Goal: Navigation & Orientation: Find specific page/section

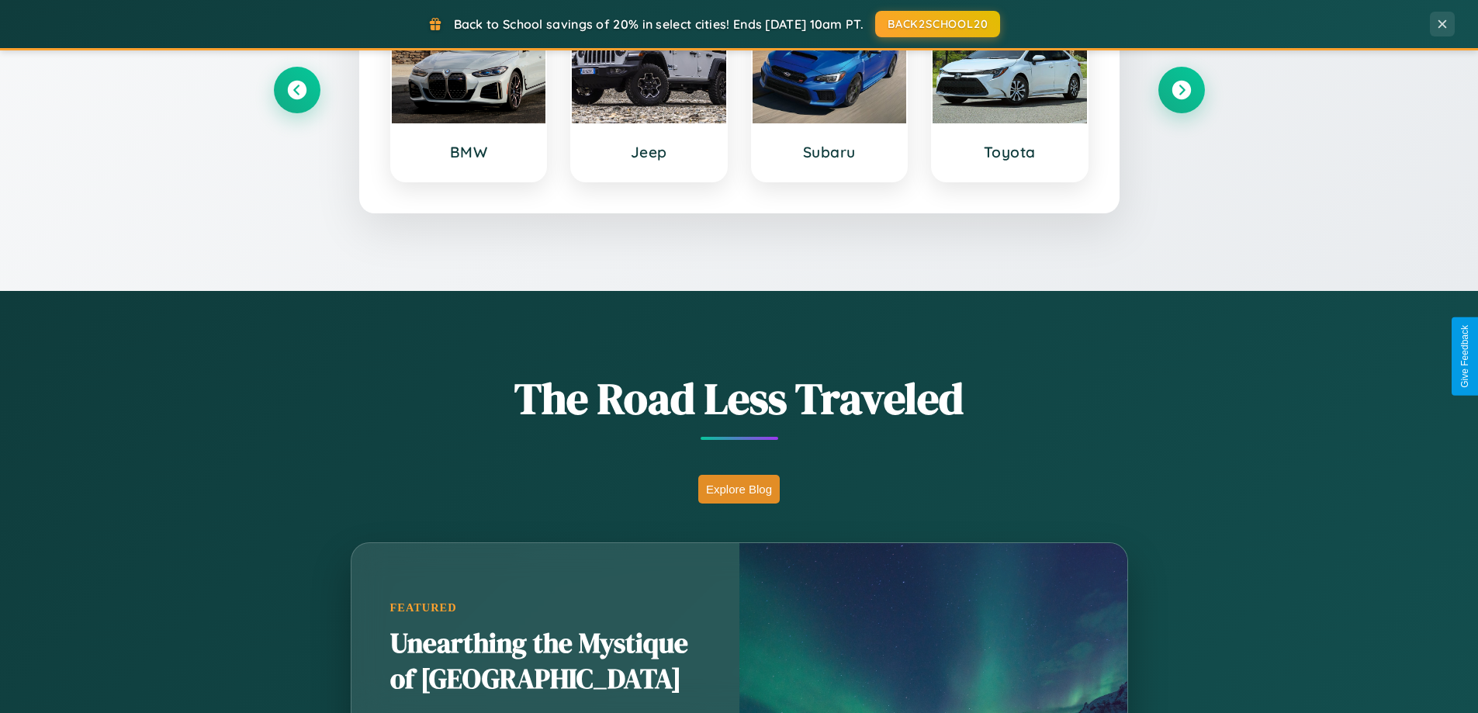
scroll to position [1068, 0]
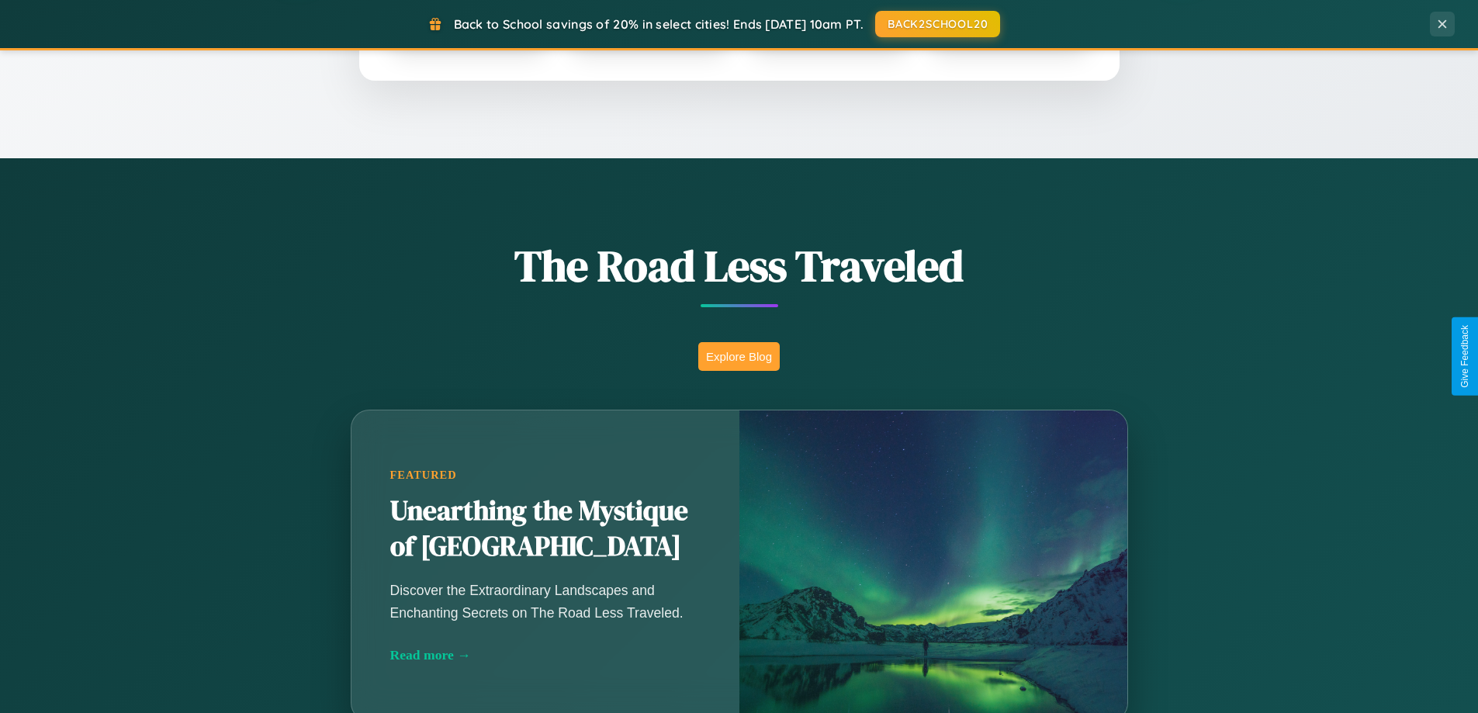
click at [739, 356] on button "Explore Blog" at bounding box center [738, 356] width 81 height 29
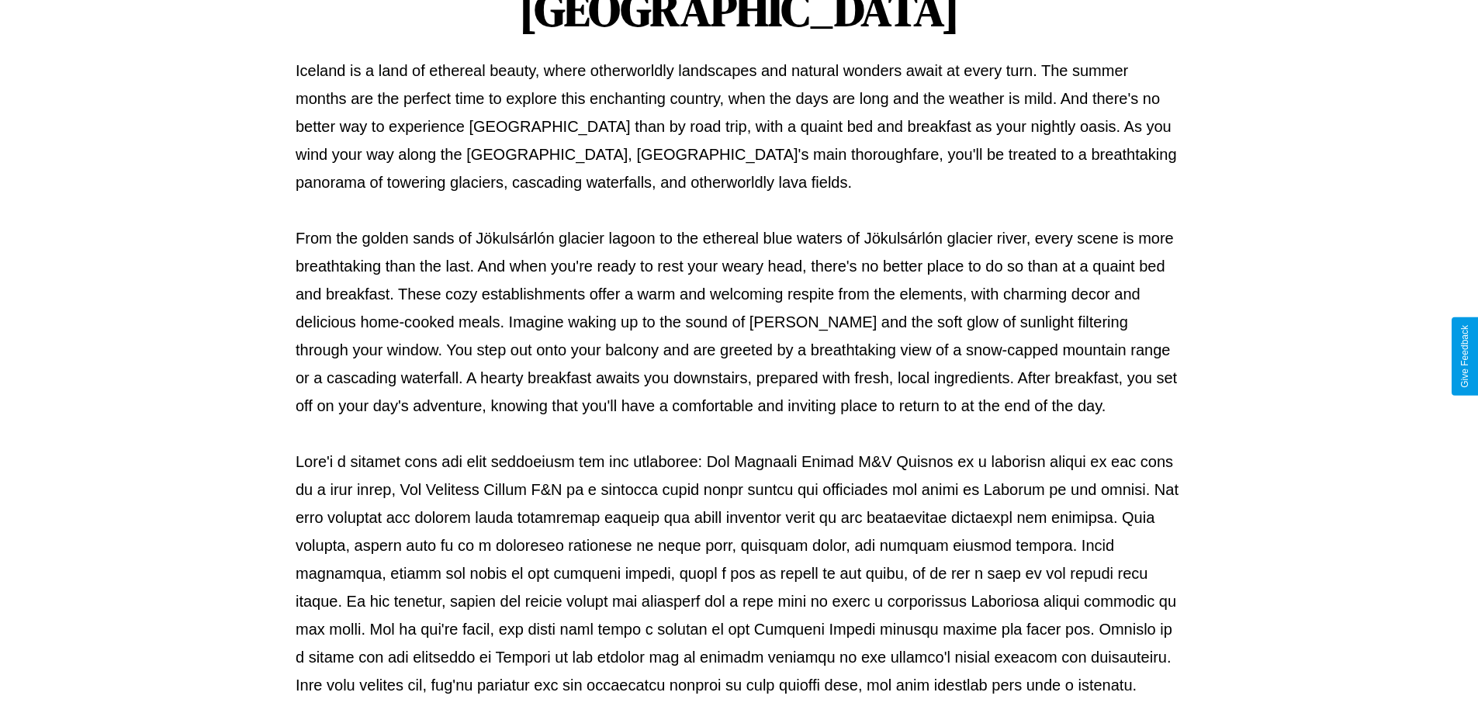
scroll to position [502, 0]
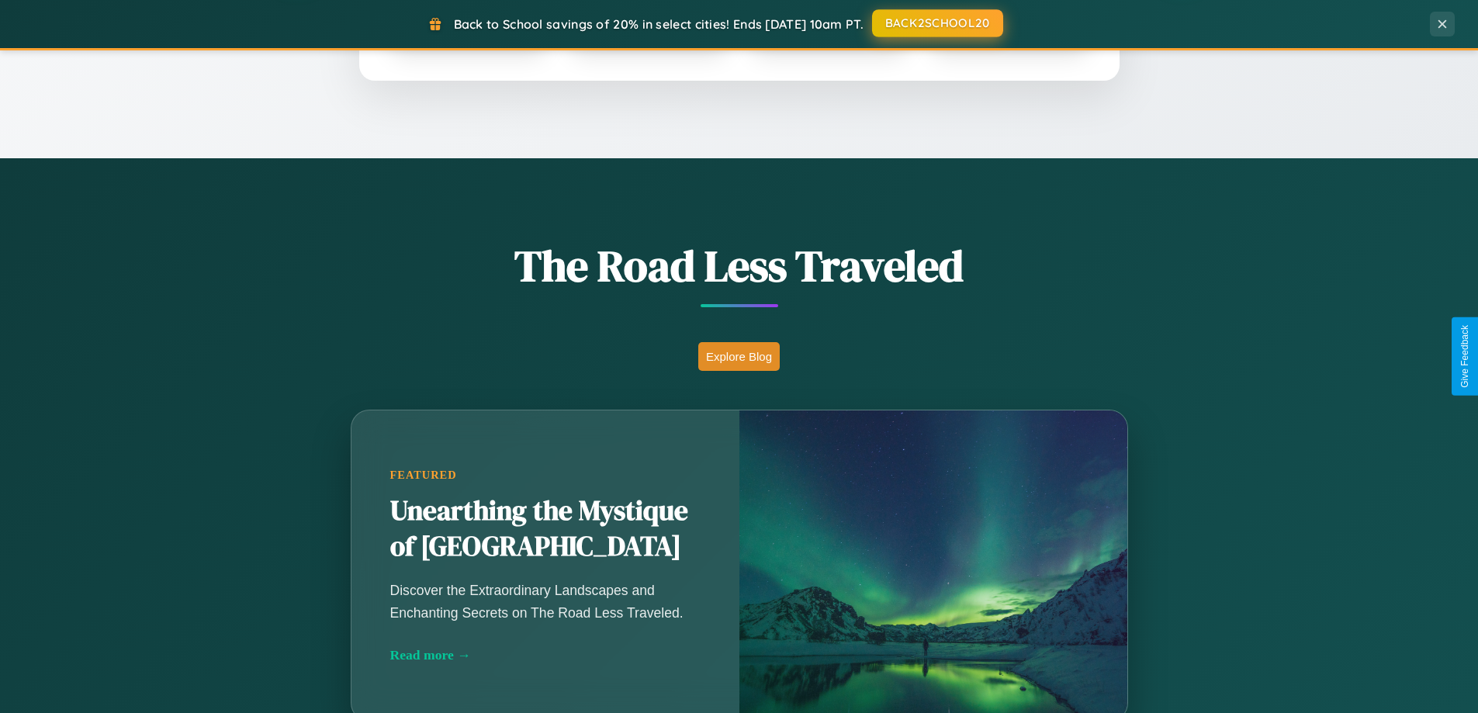
click at [937, 24] on button "BACK2SCHOOL20" at bounding box center [937, 23] width 131 height 28
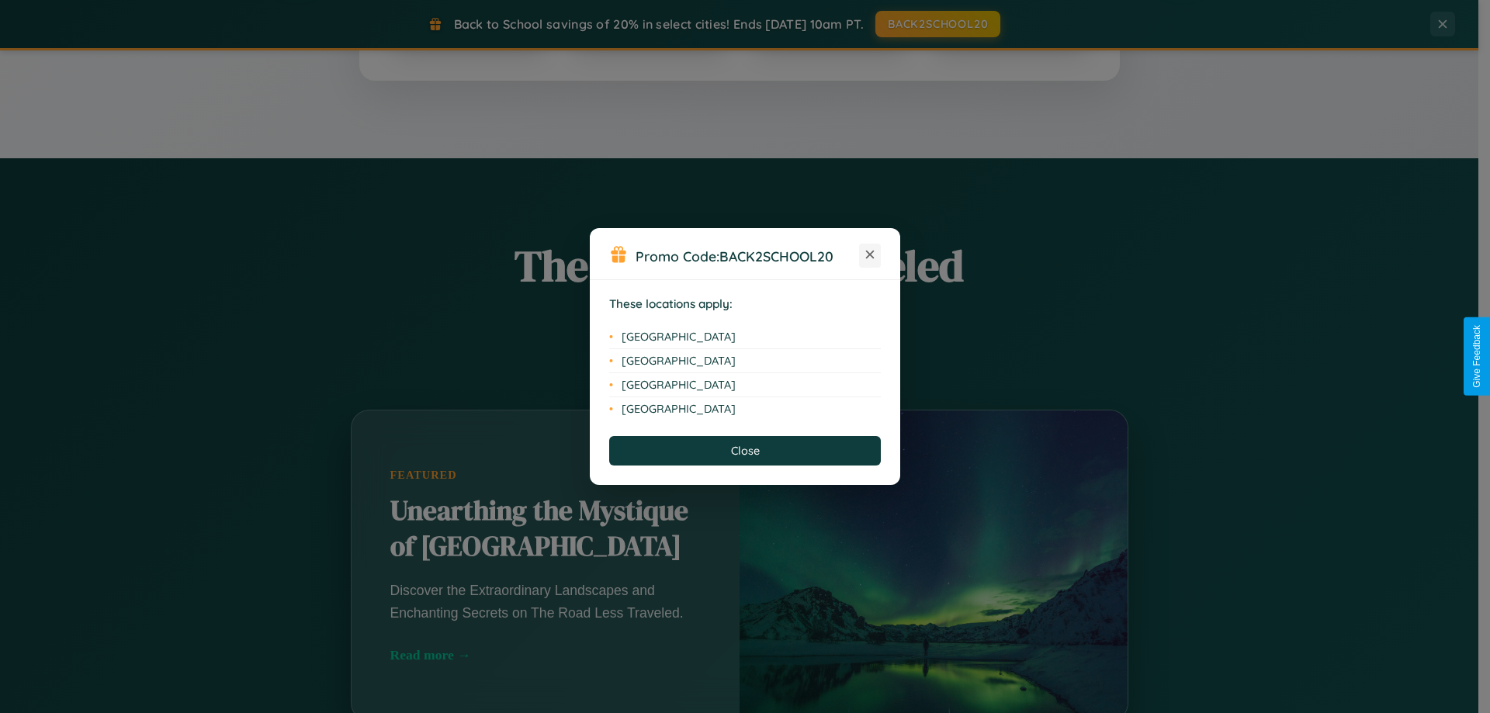
click at [870, 255] on icon at bounding box center [870, 255] width 9 height 9
